Goal: Answer question/provide support: Share knowledge or assist other users

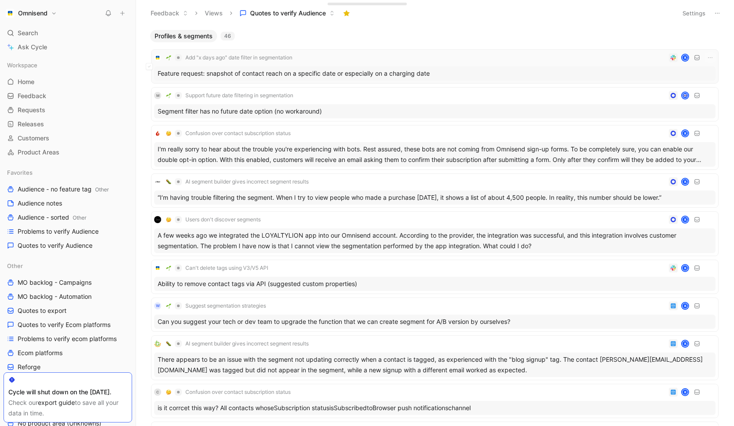
click at [383, 72] on div "Feature request: snapshot of contact reach on a specific date or especially on …" at bounding box center [434, 73] width 561 height 14
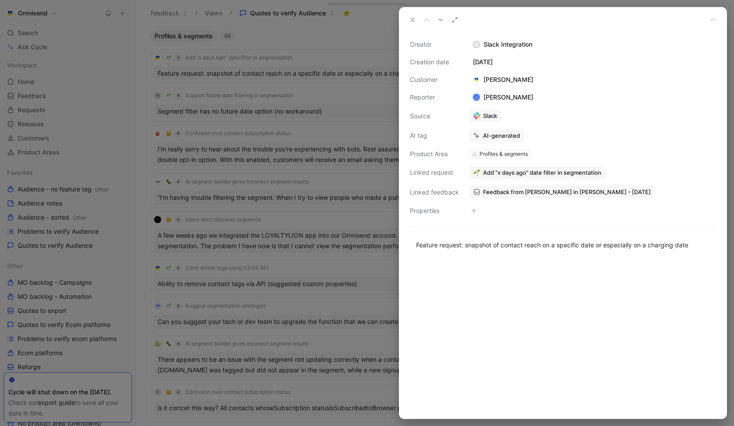
click at [536, 170] on span "Add "x days ago" date filter in segmentation" at bounding box center [542, 173] width 118 height 8
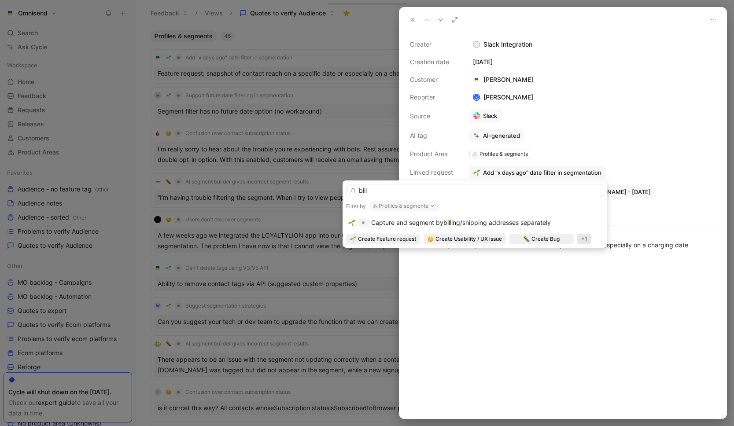
click at [434, 204] on icon "button" at bounding box center [432, 206] width 7 height 7
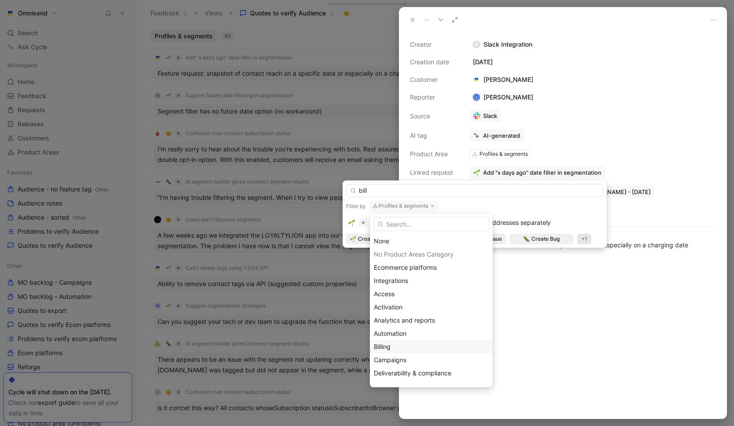
click at [389, 342] on div "Billing" at bounding box center [431, 347] width 115 height 11
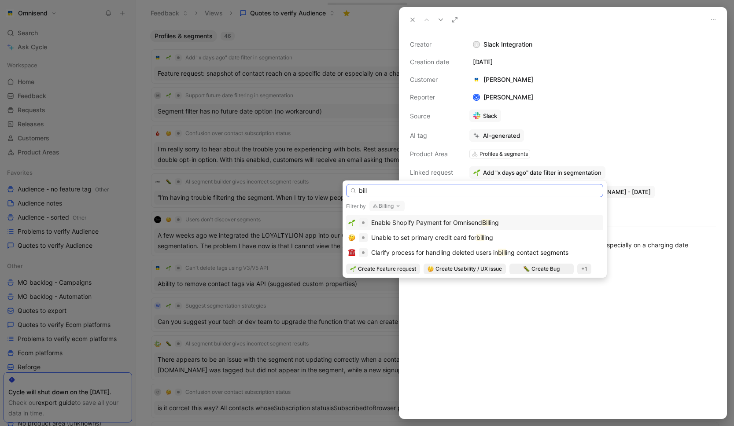
click at [442, 190] on input "bill" at bounding box center [474, 190] width 257 height 13
type input "b"
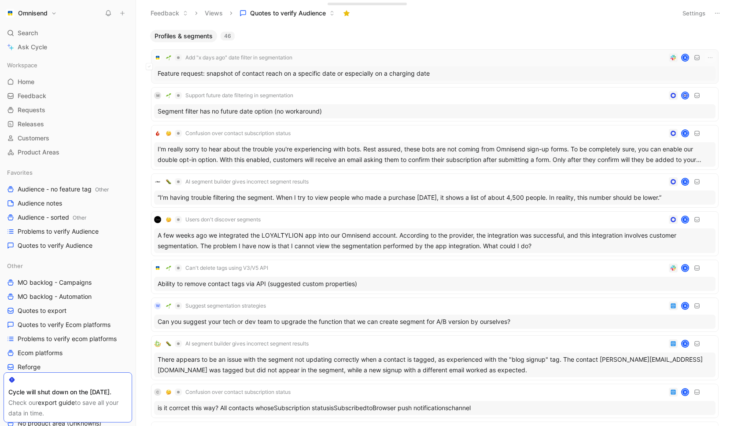
click at [354, 76] on div "Feature request: snapshot of contact reach on a specific date or especially on …" at bounding box center [434, 73] width 561 height 14
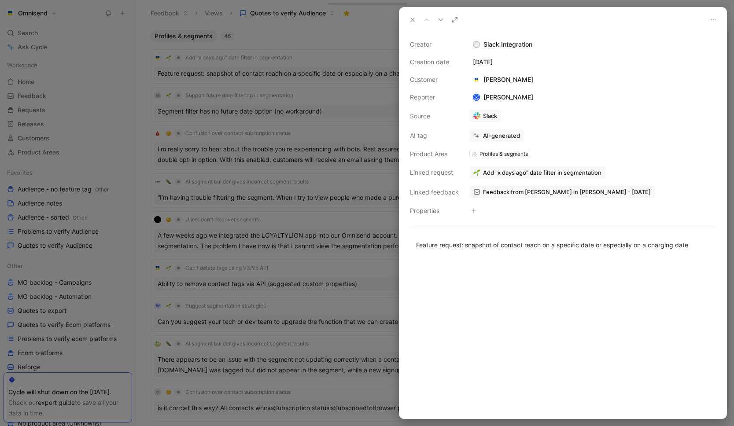
click at [530, 170] on span "Add "x days ago" date filter in segmentation" at bounding box center [542, 173] width 118 height 8
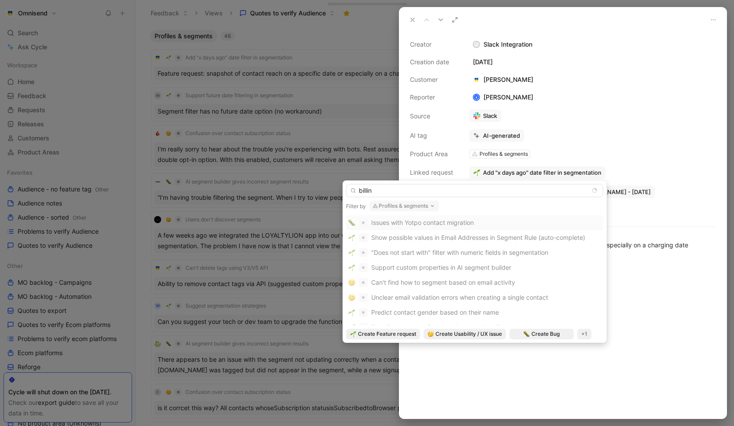
type input "billing"
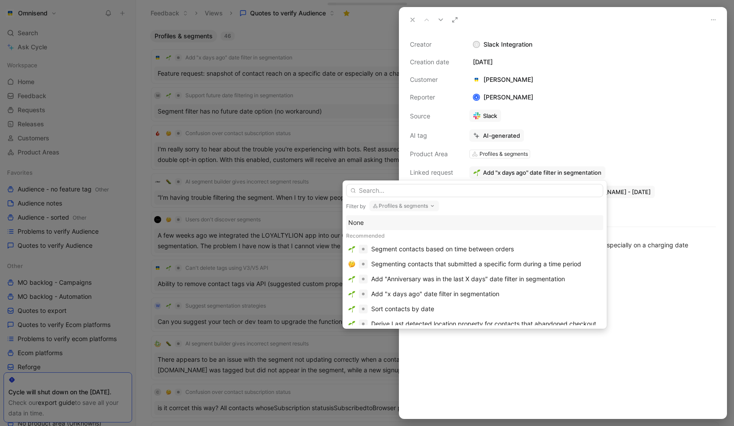
click at [427, 207] on button "Profiles & segments" at bounding box center [404, 206] width 70 height 11
type input "r"
type input "bil"
click at [398, 241] on div "[PERSON_NAME]" at bounding box center [431, 241] width 115 height 11
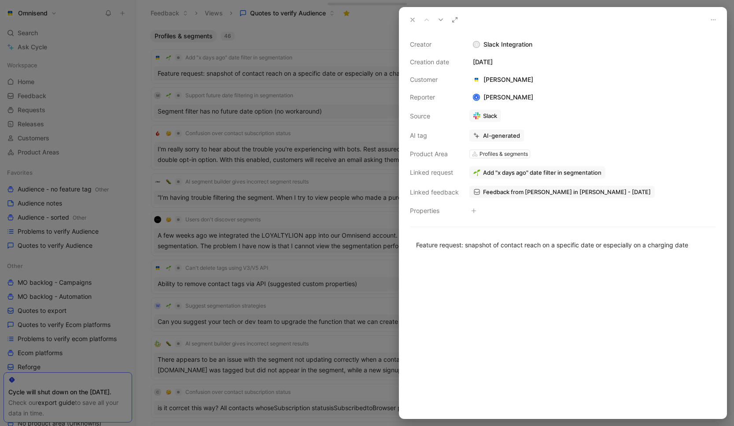
click at [459, 22] on button at bounding box center [455, 20] width 12 height 12
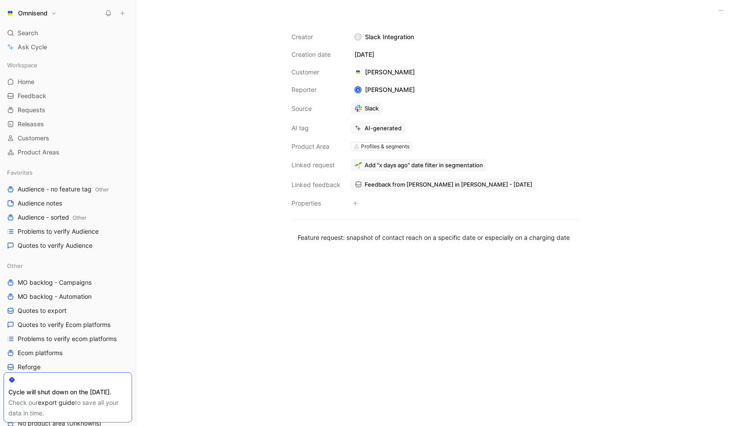
click at [308, 278] on div at bounding box center [435, 337] width 308 height 171
click at [442, 148] on button "Unlink" at bounding box center [444, 147] width 35 height 12
click at [484, 125] on div "AI-generated · user-verified" at bounding box center [465, 128] width 228 height 12
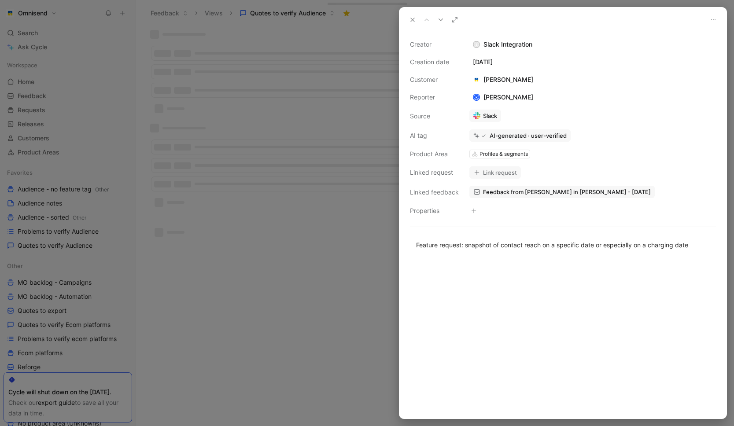
click at [414, 20] on icon at bounding box center [412, 19] width 7 height 7
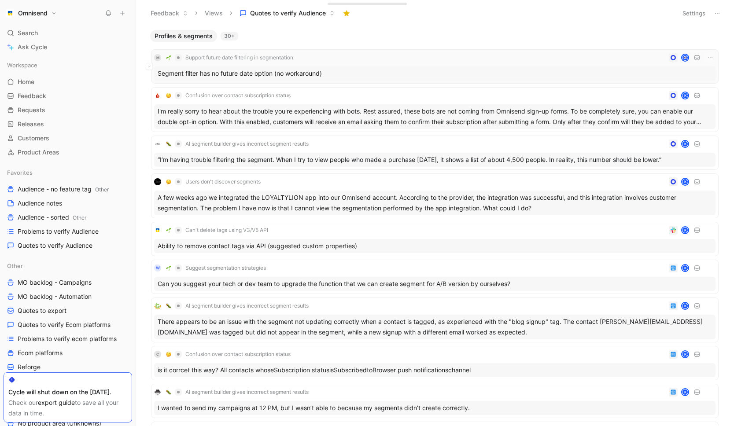
click at [304, 76] on div "Segment filter has no future date option (no workaround)" at bounding box center [434, 73] width 561 height 14
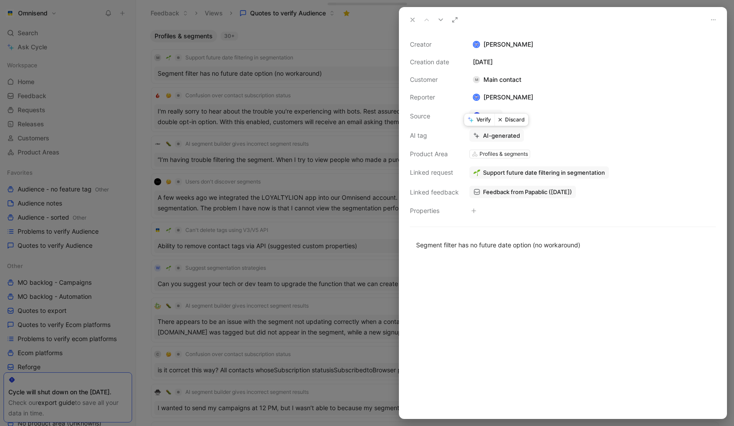
click at [480, 118] on button "Verify" at bounding box center [479, 120] width 30 height 12
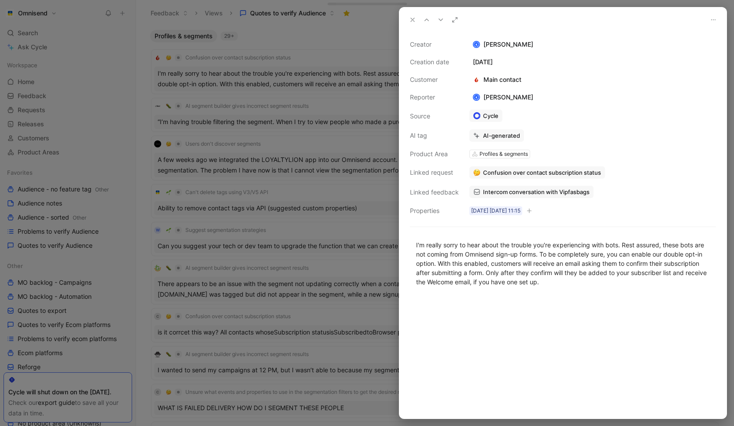
click at [414, 22] on icon at bounding box center [412, 19] width 7 height 7
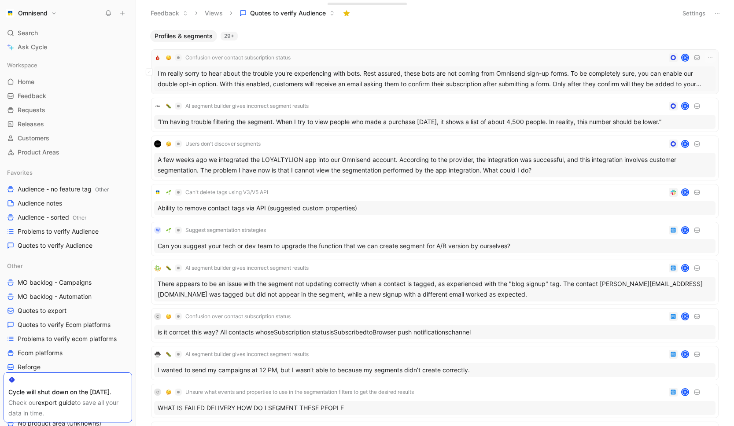
click at [369, 81] on div "I'm really sorry to hear about the trouble you're experiencing with bots. Rest …" at bounding box center [434, 78] width 561 height 25
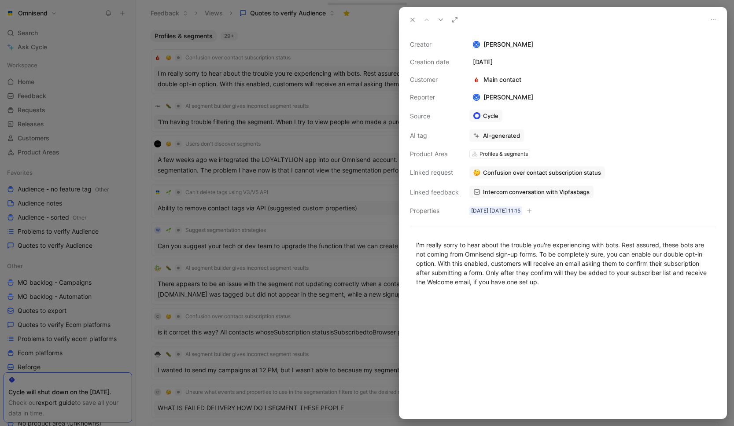
click at [550, 169] on span "Confusion over contact subscription status" at bounding box center [542, 173] width 118 height 8
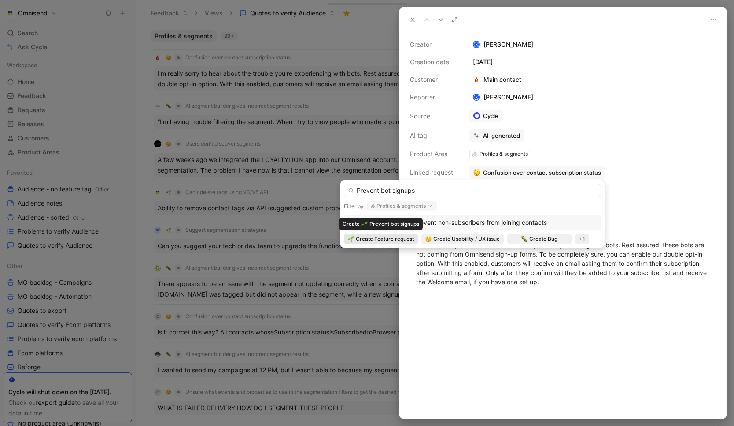
type input "Prevent bot signups"
click at [389, 238] on span "Create Feature request" at bounding box center [385, 239] width 58 height 9
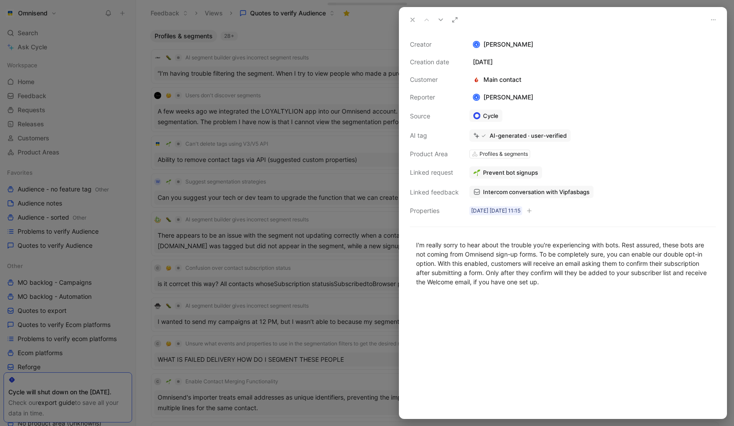
click at [409, 18] on icon at bounding box center [412, 19] width 7 height 7
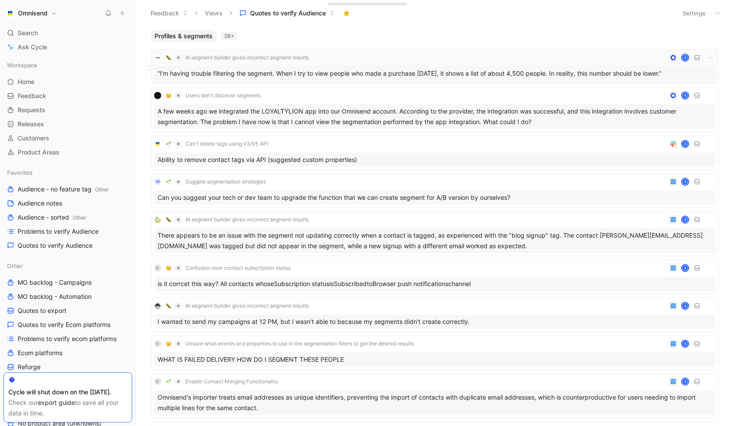
click at [440, 73] on div "“I’m having trouble filtering the segment. When I try to view people who made a…" at bounding box center [434, 73] width 561 height 14
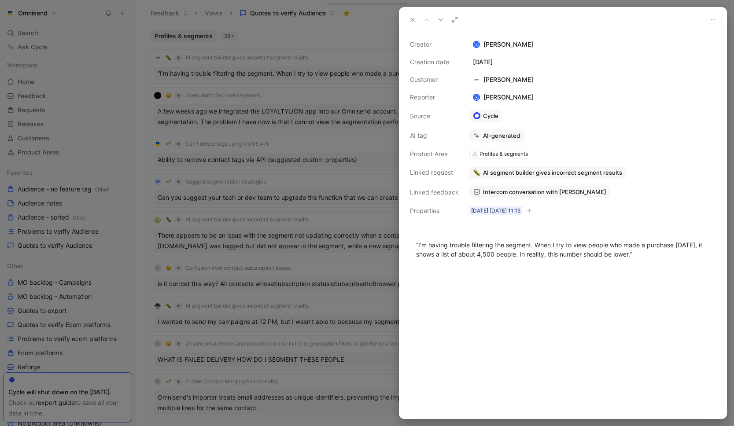
click at [710, 20] on icon at bounding box center [713, 19] width 7 height 7
click at [689, 53] on span "Delete quote" at bounding box center [692, 50] width 37 height 7
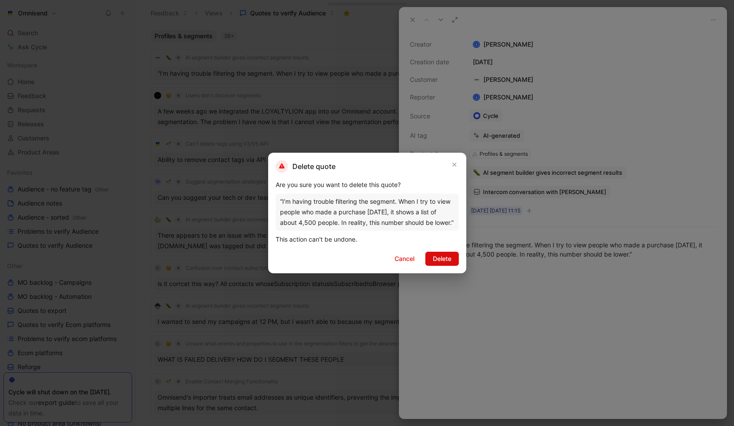
click at [451, 260] on span "Delete" at bounding box center [442, 259] width 18 height 11
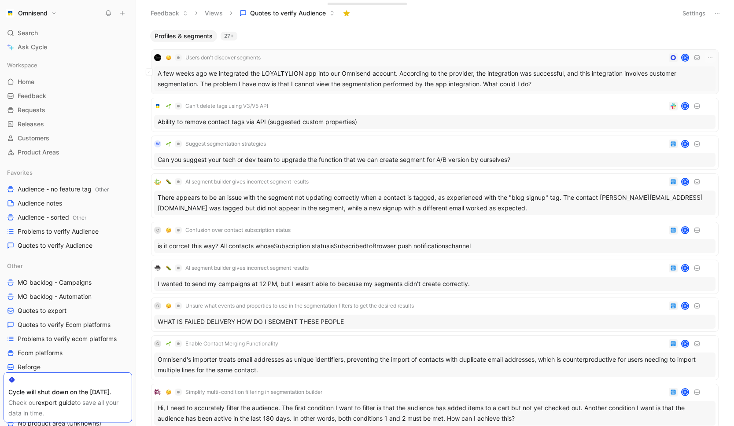
click at [361, 76] on div "A few weeks ago we integrated the LOYALTYLION app into our Omnisend account. Ac…" at bounding box center [434, 78] width 561 height 25
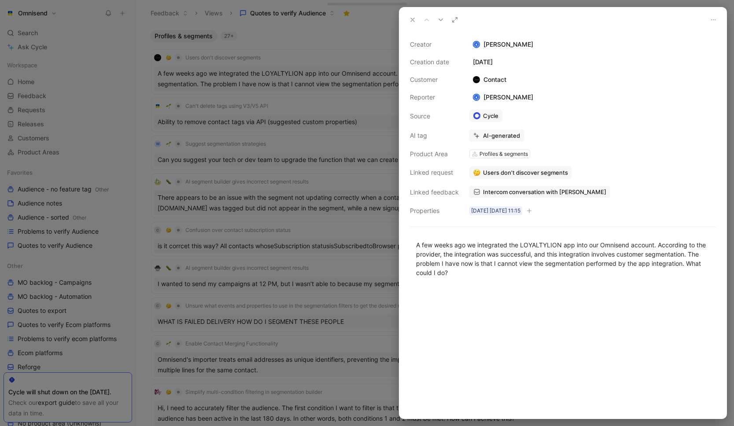
click at [546, 170] on span "Users don't discover segments" at bounding box center [525, 173] width 85 height 8
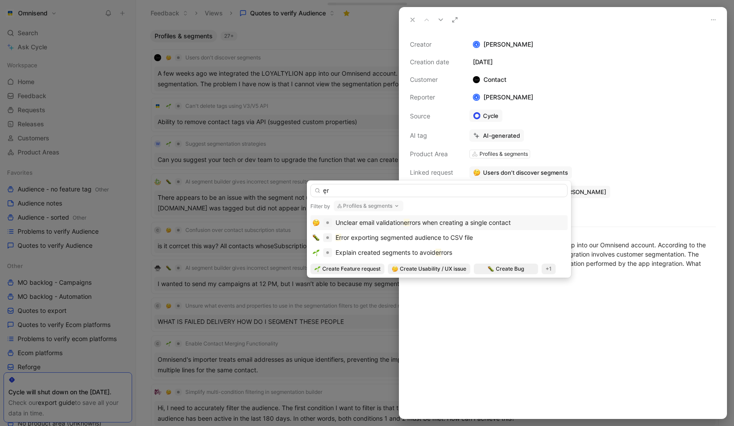
type input "ę"
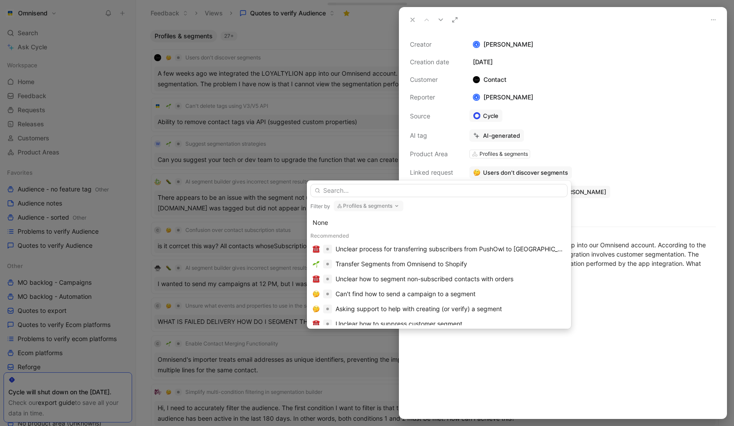
type input "4"
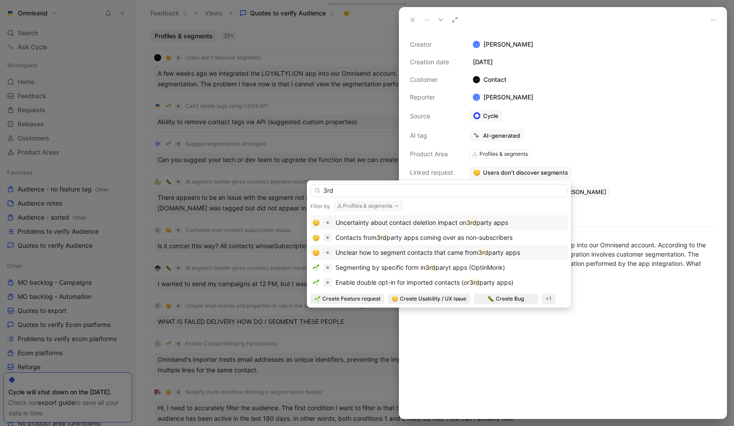
type input "3rd"
click at [468, 252] on span "Unclear how to segment contacts that came from" at bounding box center [407, 252] width 143 height 7
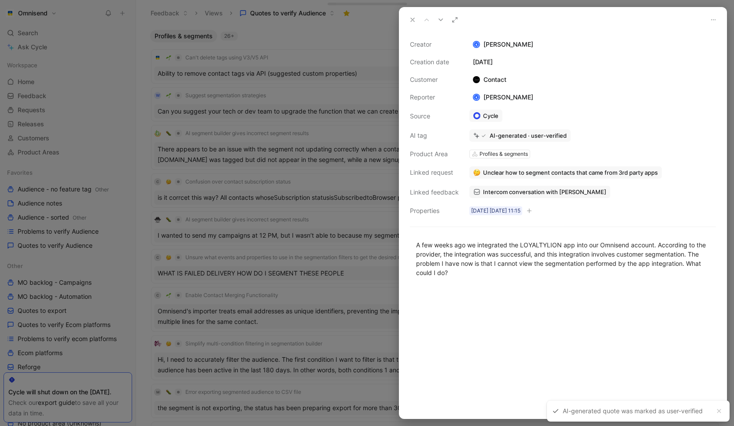
click at [408, 23] on button at bounding box center [412, 20] width 12 height 12
